Goal: Find contact information: Find contact information

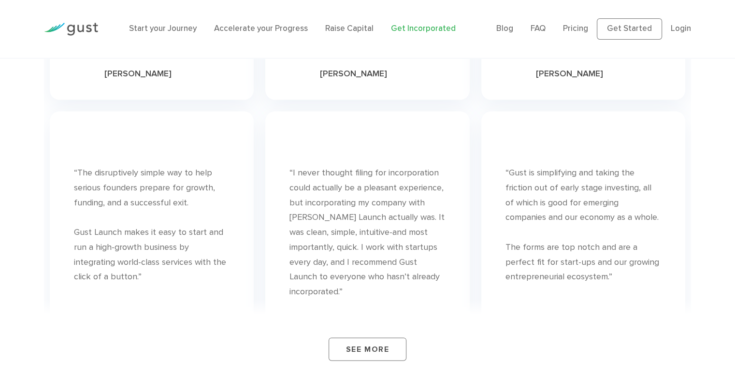
scroll to position [5492, 0]
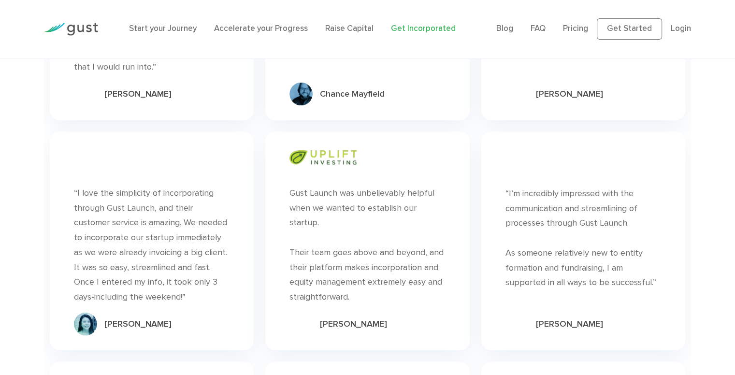
drag, startPoint x: 698, startPoint y: 335, endPoint x: 719, endPoint y: 346, distance: 24.2
click at [719, 346] on div "We’re pretty good at what we do, but you don’t have to take our word for it. “ …" at bounding box center [367, 79] width 735 height 1102
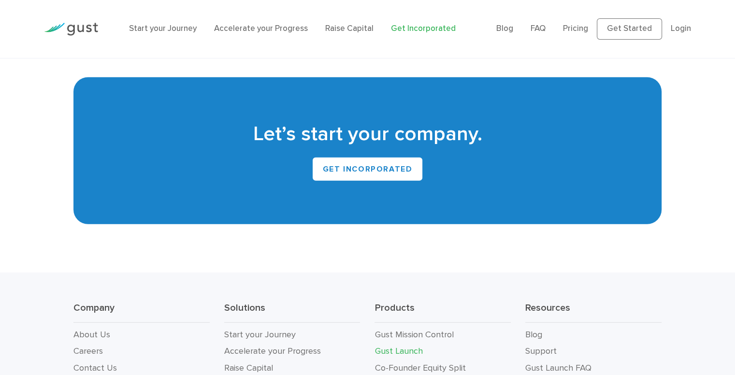
scroll to position [6165, 0]
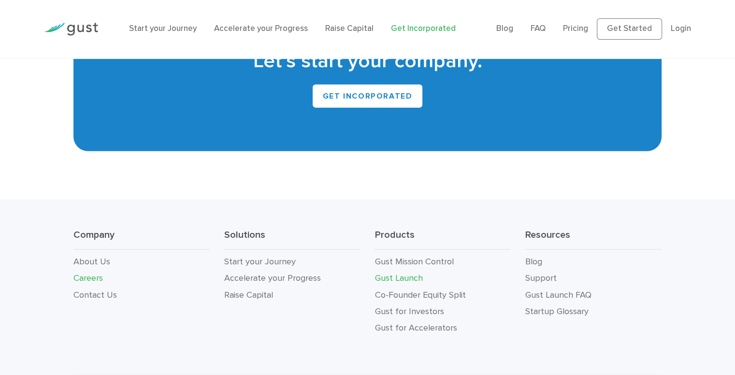
click at [88, 273] on link "Careers" at bounding box center [87, 278] width 29 height 10
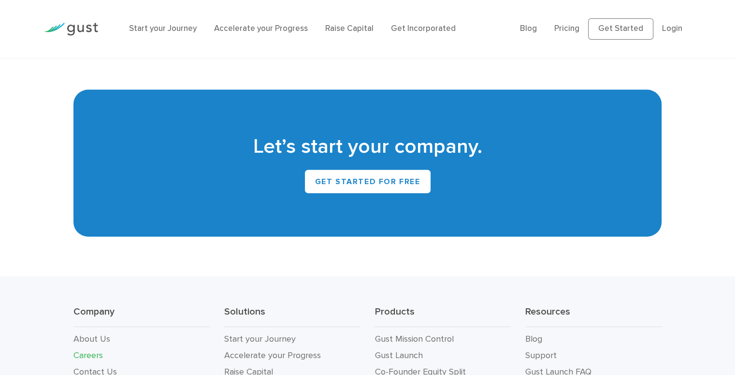
scroll to position [2116, 0]
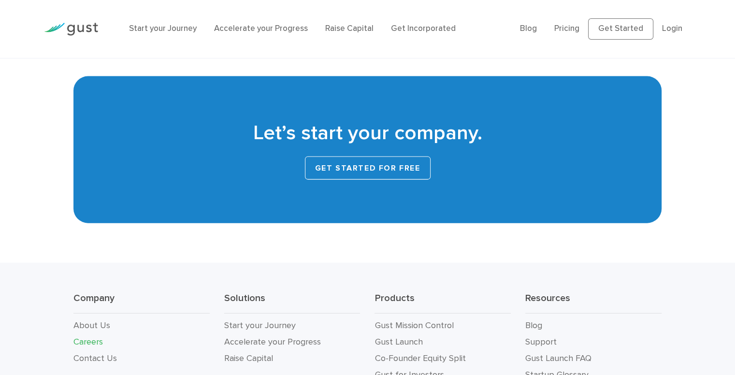
click at [363, 169] on link "Get Started for Free" at bounding box center [368, 168] width 126 height 23
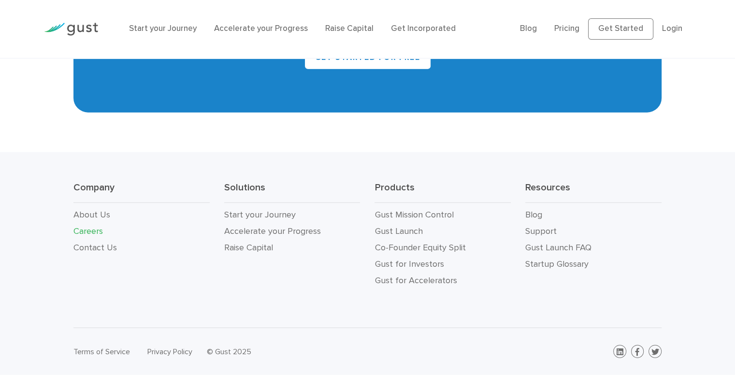
scroll to position [2194, 0]
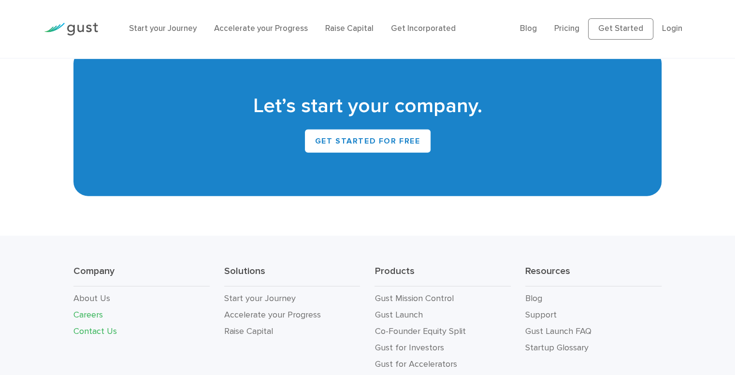
click at [89, 333] on link "Contact Us" at bounding box center [94, 331] width 43 height 10
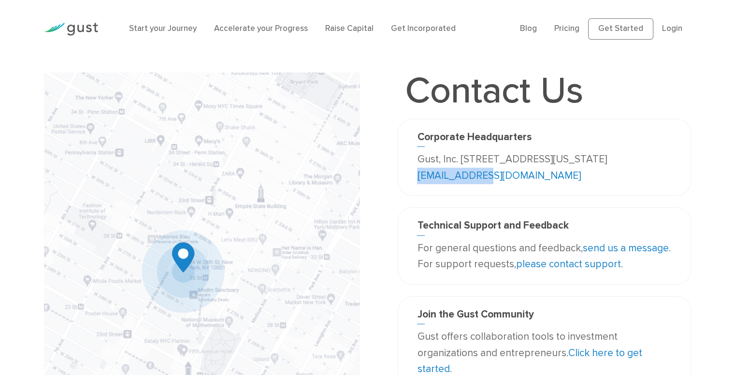
drag, startPoint x: 530, startPoint y: 180, endPoint x: 466, endPoint y: 178, distance: 64.8
click at [466, 178] on p "Gust, Inc. [STREET_ADDRESS][US_STATE] [EMAIL_ADDRESS][DOMAIN_NAME]" at bounding box center [544, 167] width 254 height 32
copy link "[EMAIL_ADDRESS][DOMAIN_NAME]"
